Goal: Task Accomplishment & Management: Manage account settings

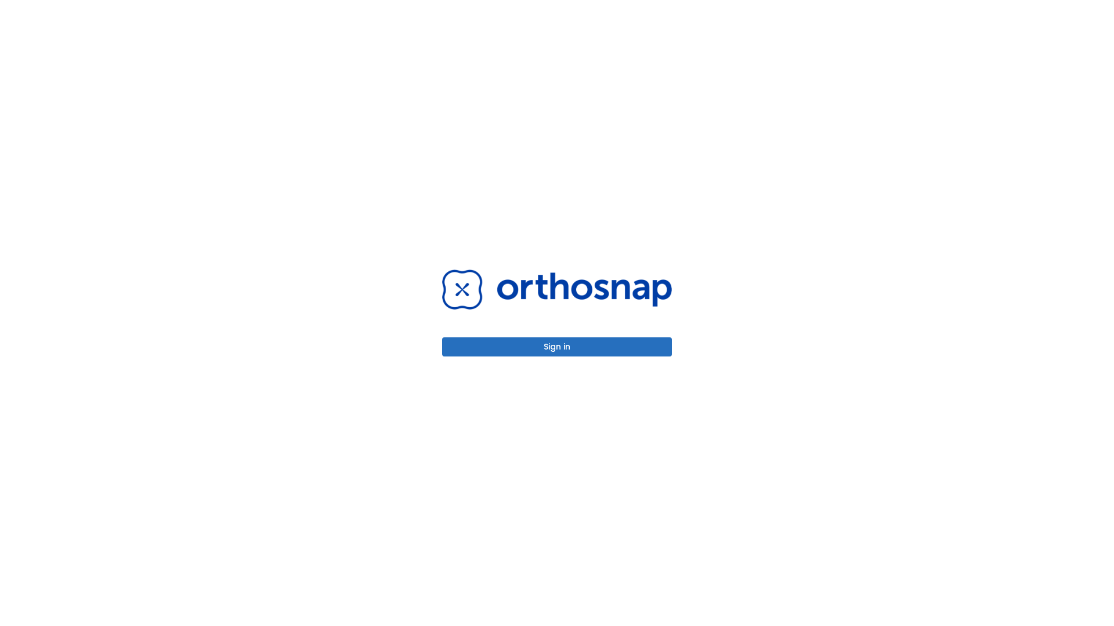
click at [557, 347] on button "Sign in" at bounding box center [557, 347] width 230 height 19
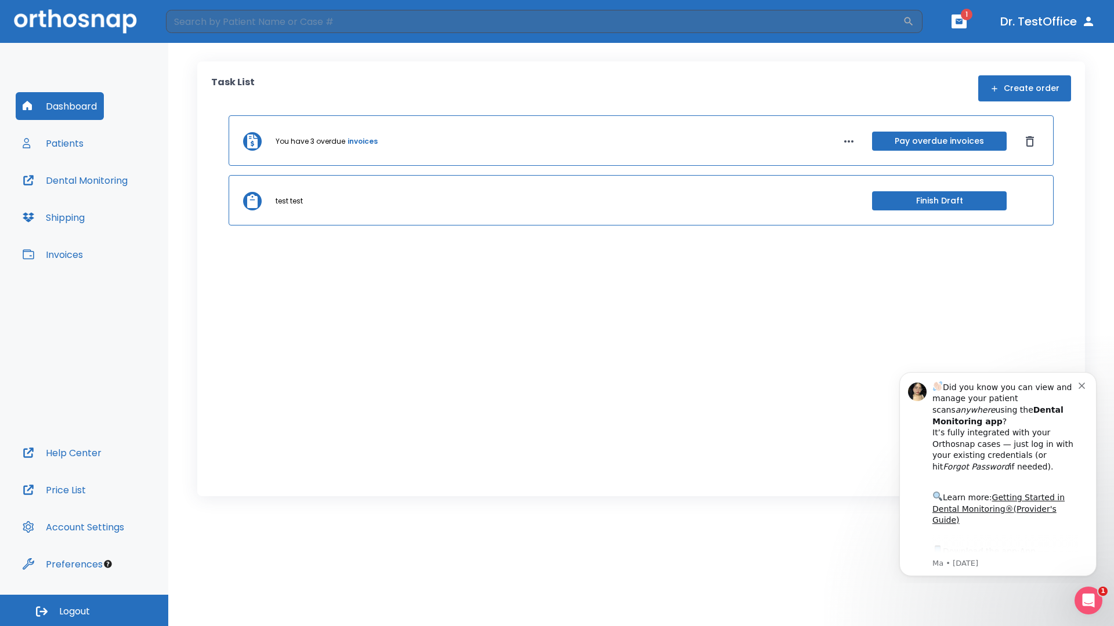
click at [84, 611] on span "Logout" at bounding box center [74, 612] width 31 height 13
